Goal: Task Accomplishment & Management: Use online tool/utility

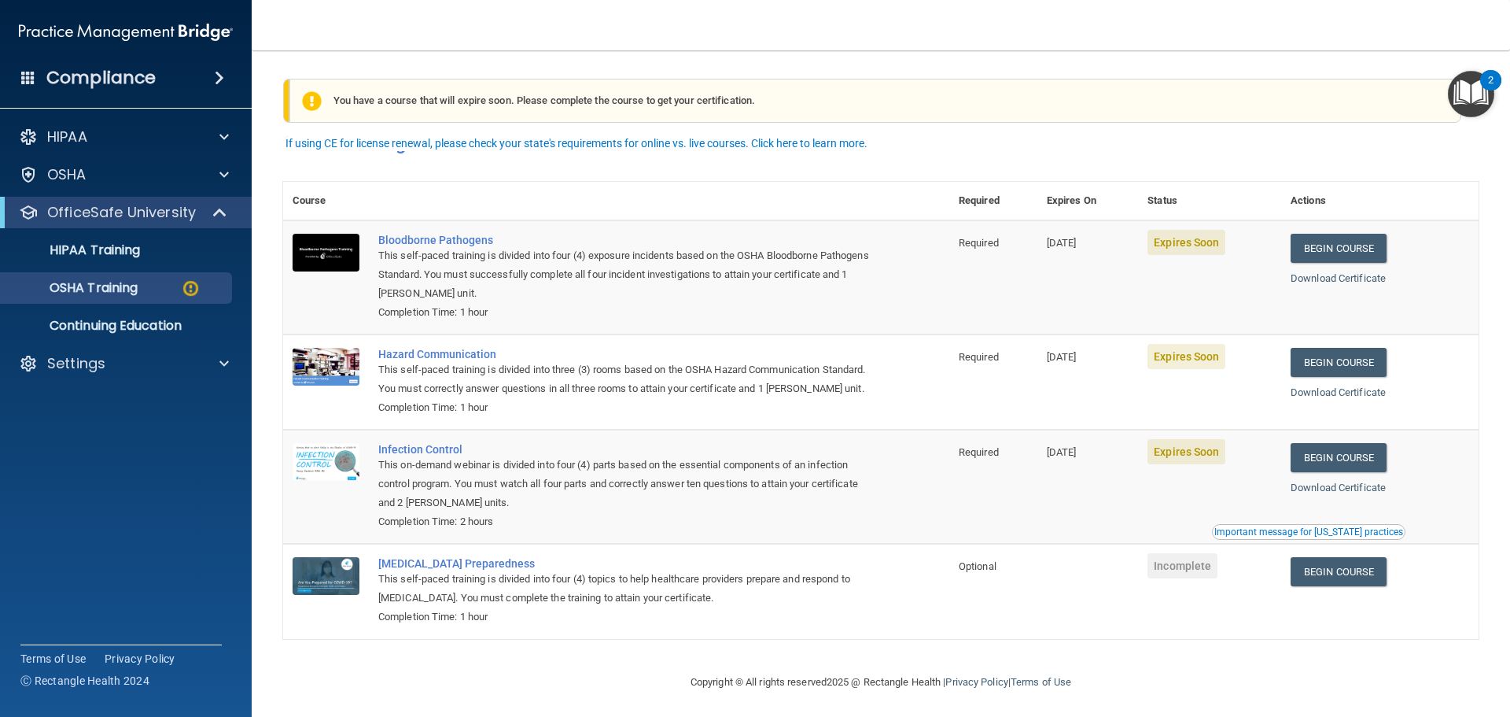
scroll to position [26, 0]
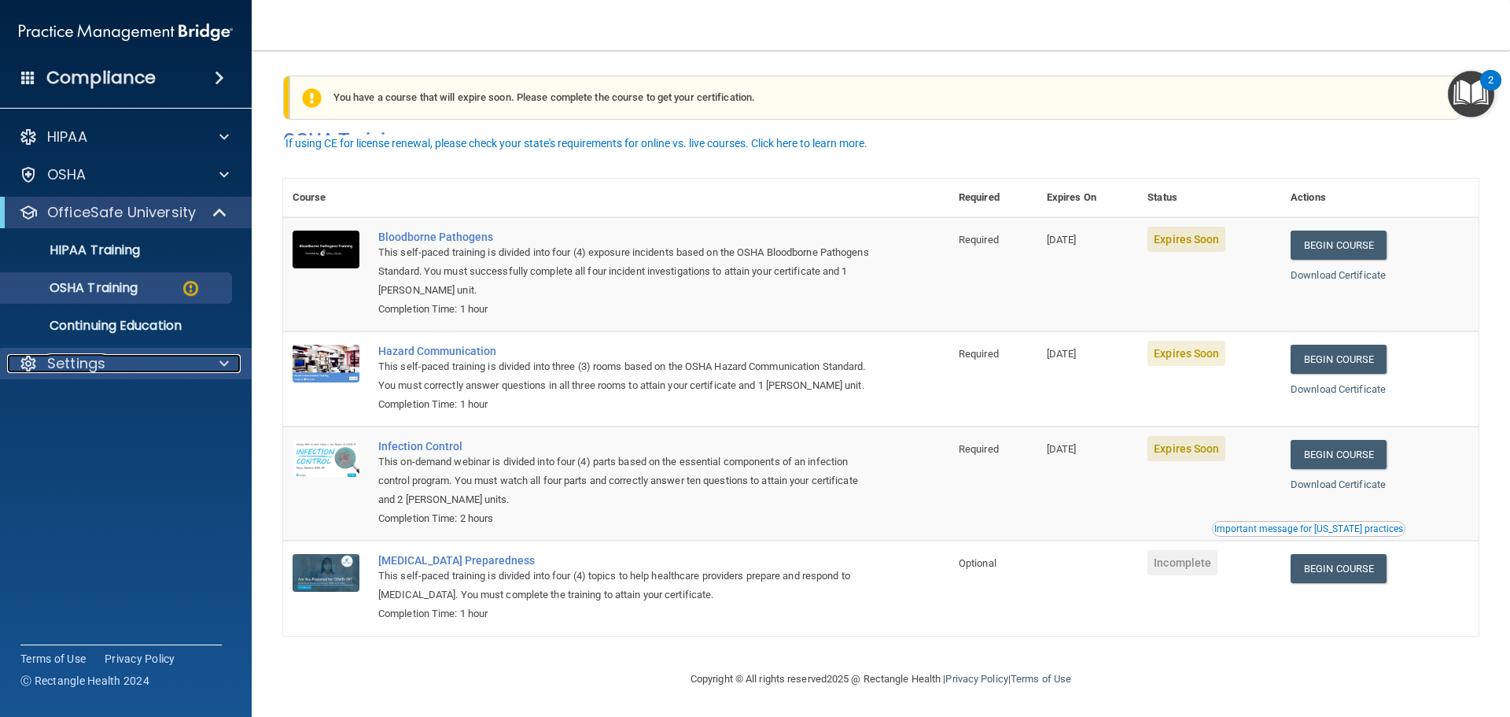
click at [217, 370] on div at bounding box center [221, 363] width 39 height 19
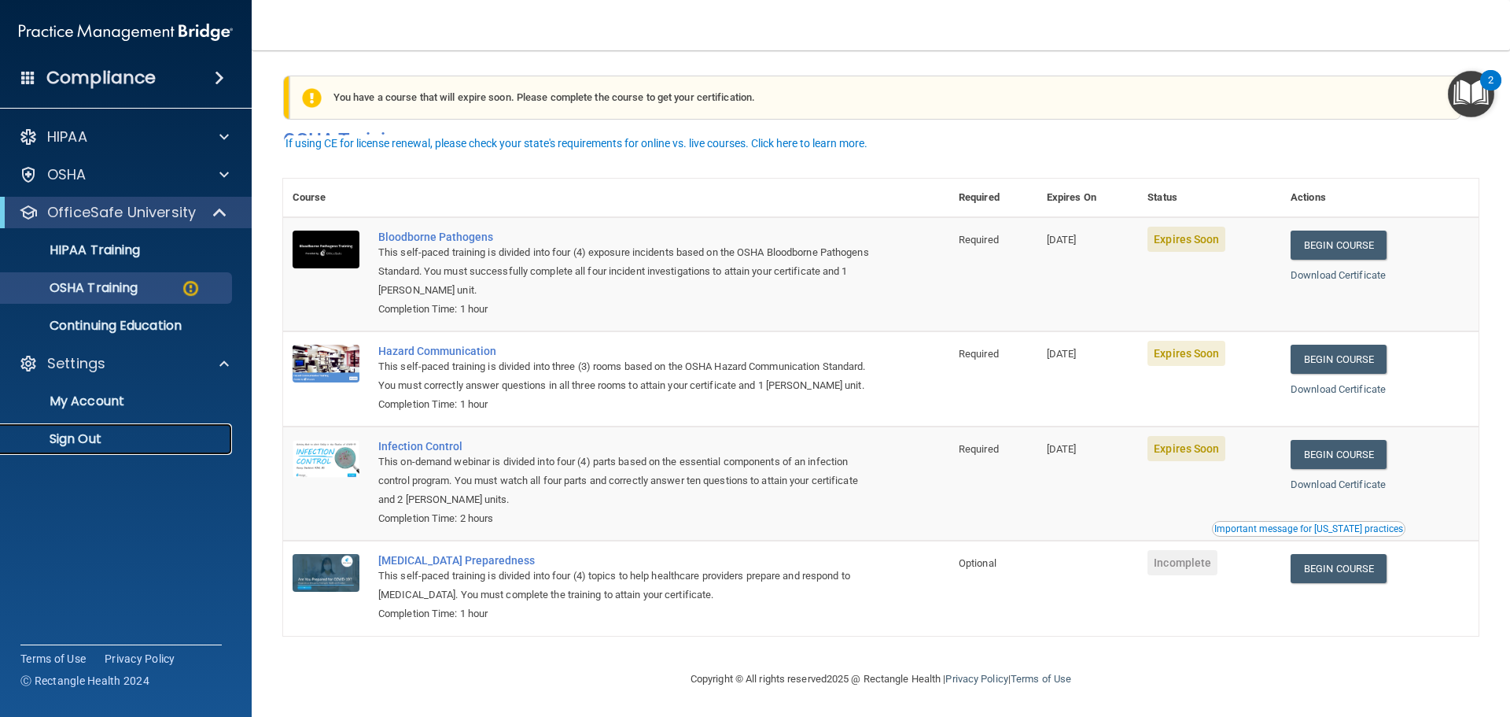
click at [183, 444] on p "Sign Out" at bounding box center [117, 439] width 215 height 16
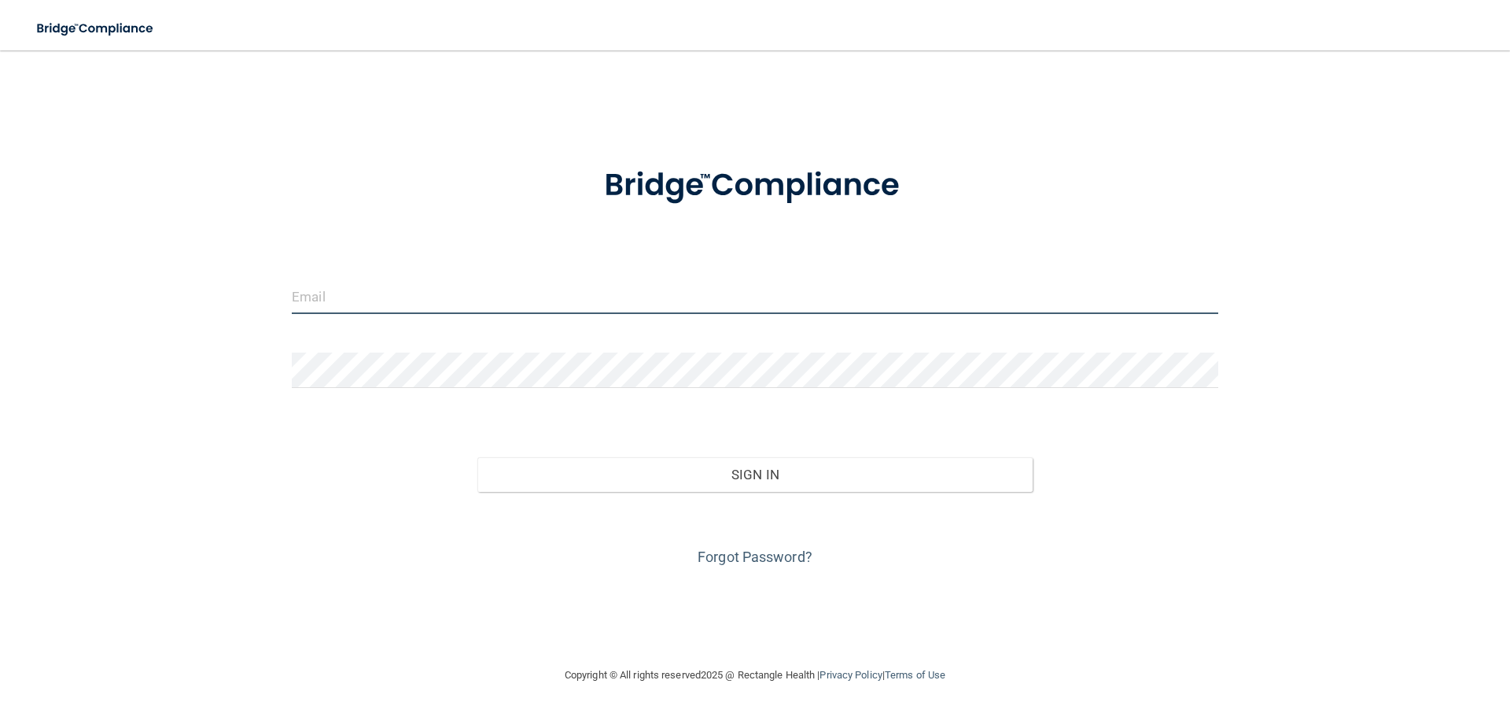
click at [499, 278] on input "email" at bounding box center [755, 295] width 927 height 35
type input "[EMAIL_ADDRESS][DOMAIN_NAME]"
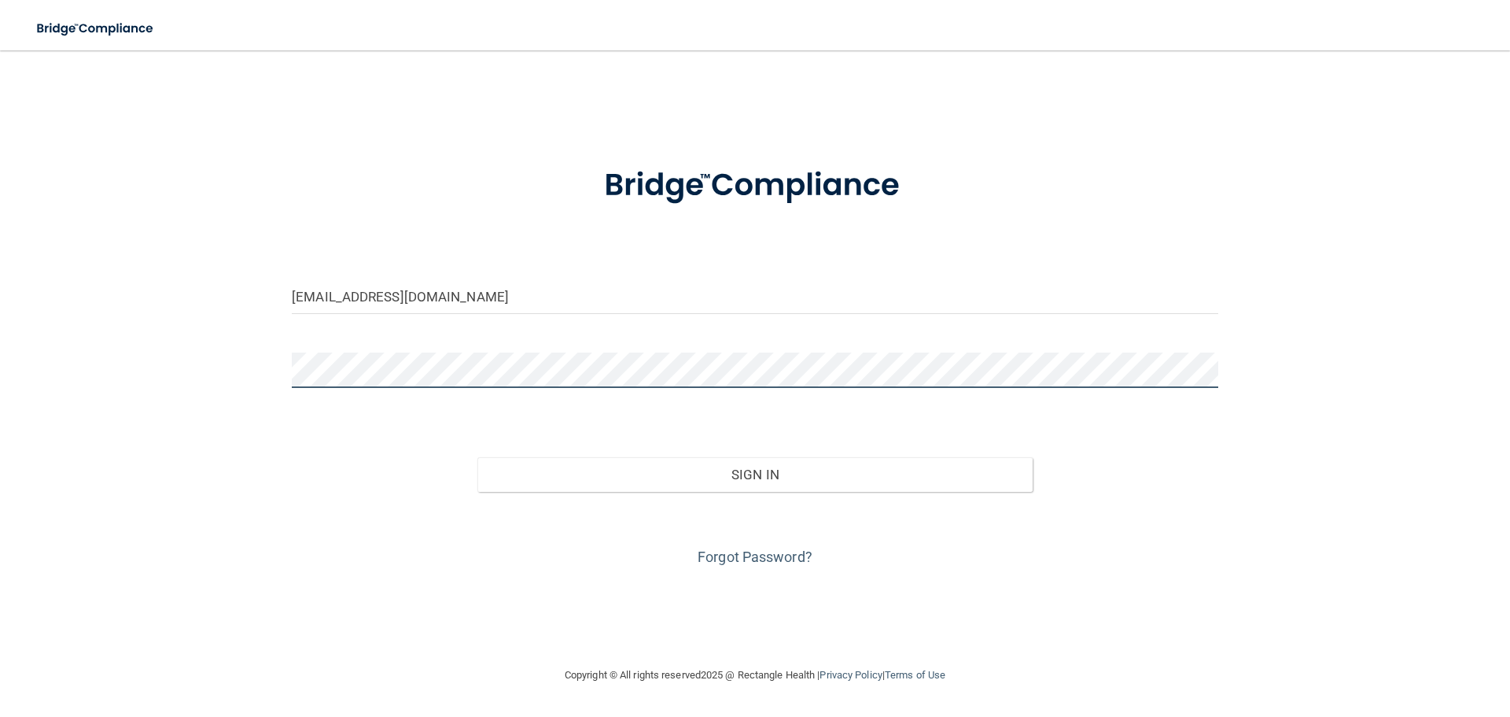
click at [477, 457] on button "Sign In" at bounding box center [755, 474] width 556 height 35
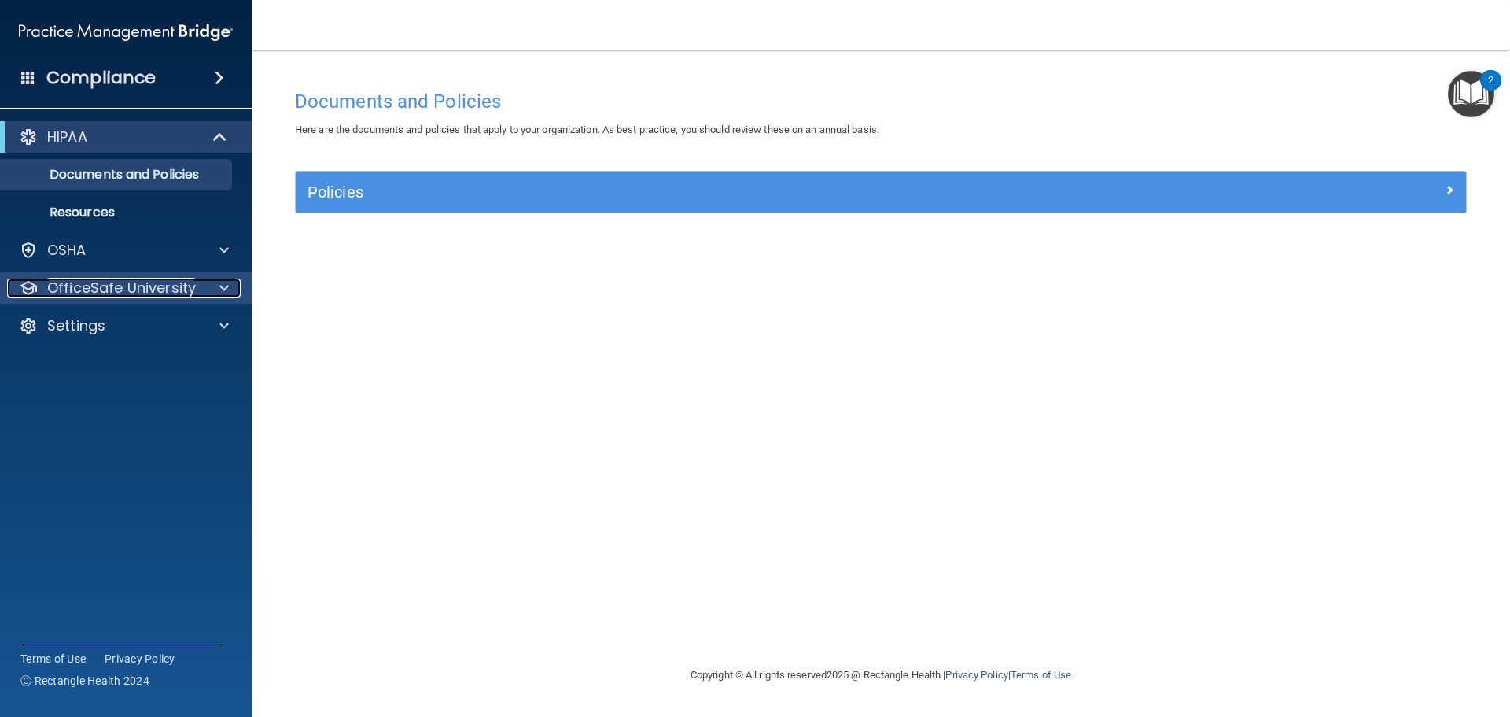
click at [117, 284] on p "OfficeSafe University" at bounding box center [121, 287] width 149 height 19
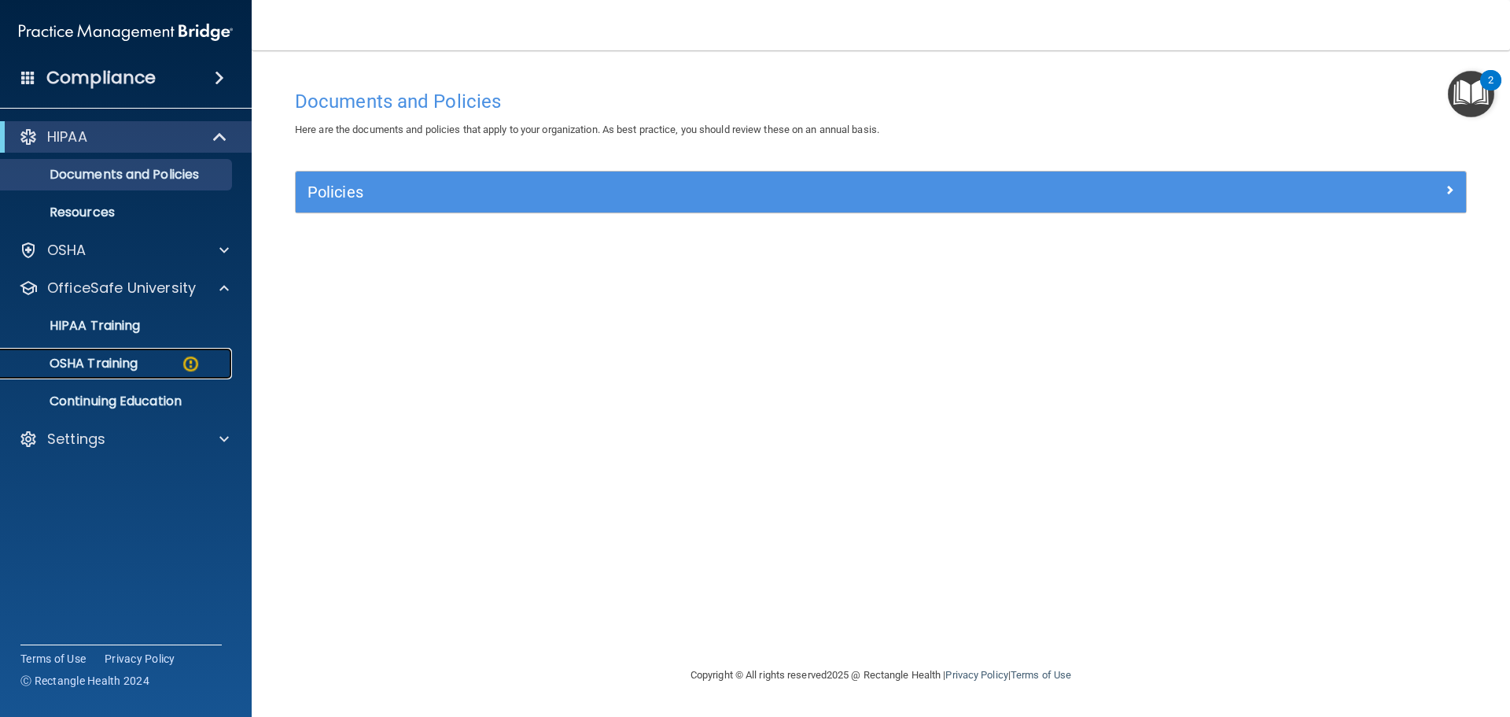
click at [126, 362] on p "OSHA Training" at bounding box center [73, 364] width 127 height 16
